Goal: Task Accomplishment & Management: Manage account settings

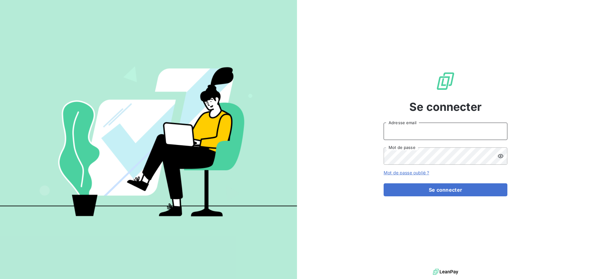
click at [412, 133] on input "Adresse email" at bounding box center [446, 131] width 124 height 17
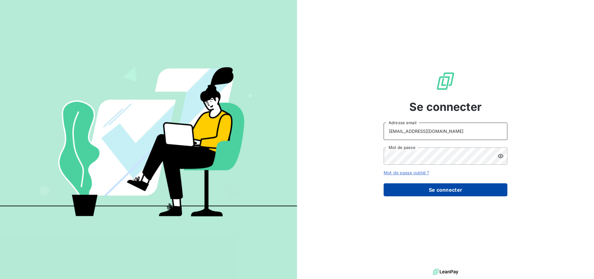
type input "[EMAIL_ADDRESS][DOMAIN_NAME]"
click at [420, 183] on form "[EMAIL_ADDRESS][DOMAIN_NAME] Adresse email Mot de passe Mot de passe oublié ? S…" at bounding box center [446, 160] width 124 height 74
click at [419, 189] on button "Se connecter" at bounding box center [446, 189] width 124 height 13
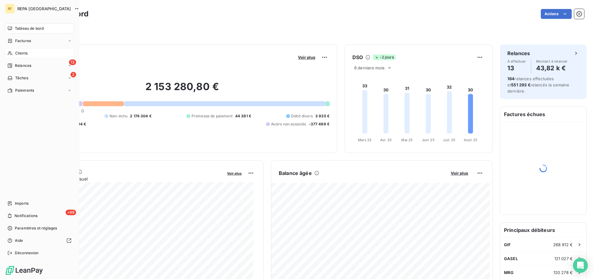
click at [17, 54] on span "Clients" at bounding box center [21, 53] width 12 height 6
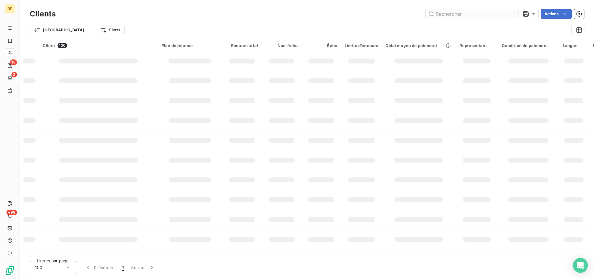
click at [453, 18] on input "text" at bounding box center [472, 14] width 93 height 10
type input "71050"
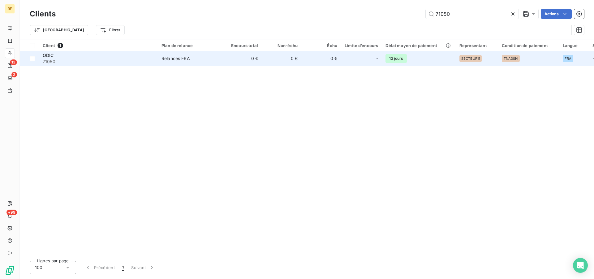
click at [186, 59] on div "Relances FRA" at bounding box center [176, 58] width 28 height 6
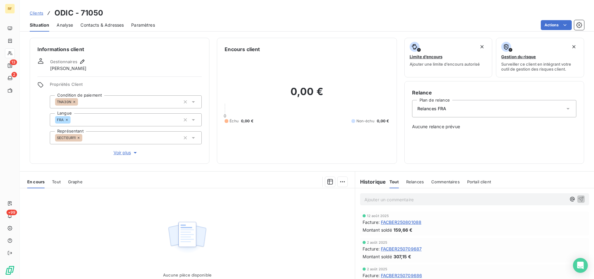
click at [114, 23] on span "Contacts & Adresses" at bounding box center [101, 25] width 43 height 6
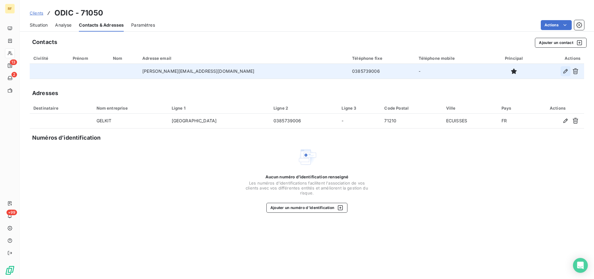
click at [569, 70] on icon "button" at bounding box center [566, 71] width 6 height 6
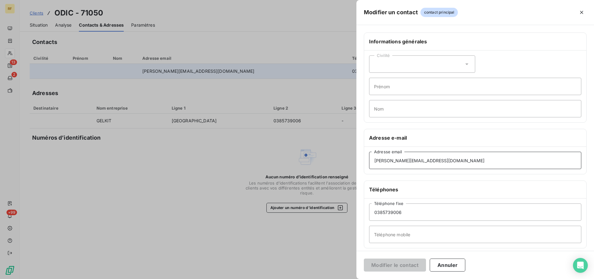
click at [421, 161] on input "l.berard@gelkit.fr" at bounding box center [475, 160] width 212 height 17
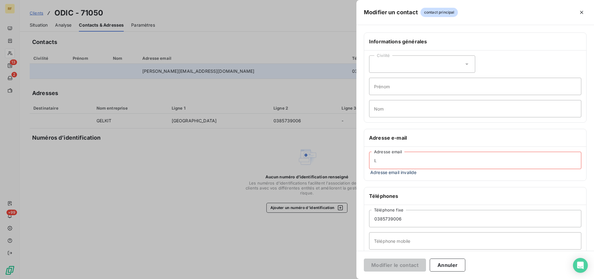
type input "l"
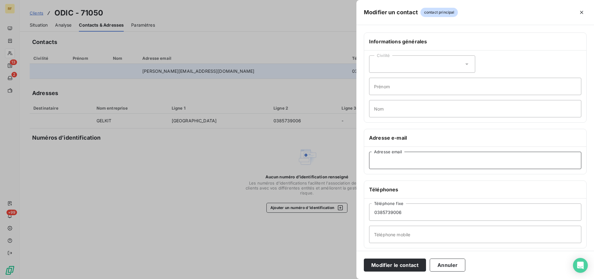
paste input "v.debay@odic-sa.com"
type input "v.debay@odic-sa.com"
click at [412, 215] on input "0385739006" at bounding box center [475, 211] width 212 height 17
type input "0"
click at [410, 213] on input "Téléphone fixe" at bounding box center [475, 211] width 212 height 17
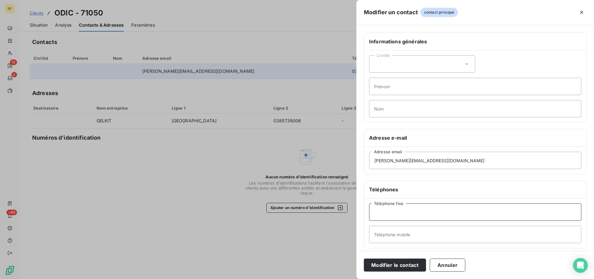
paste input "0385739012"
type input "0385739012"
click at [407, 265] on button "Modifier le contact" at bounding box center [395, 264] width 62 height 13
